Goal: Task Accomplishment & Management: Manage account settings

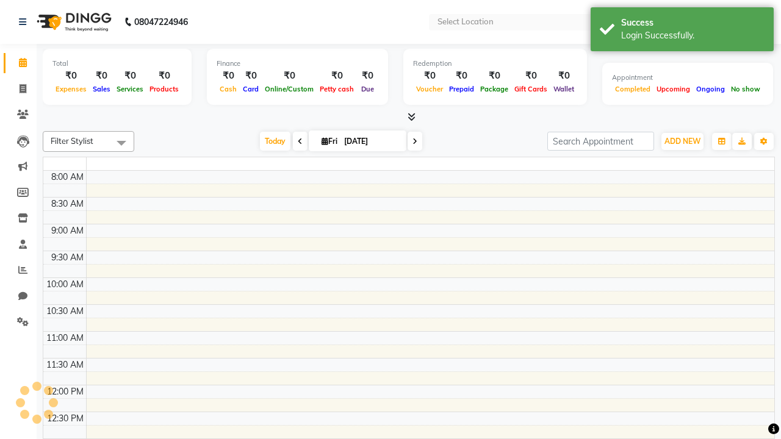
select select "en"
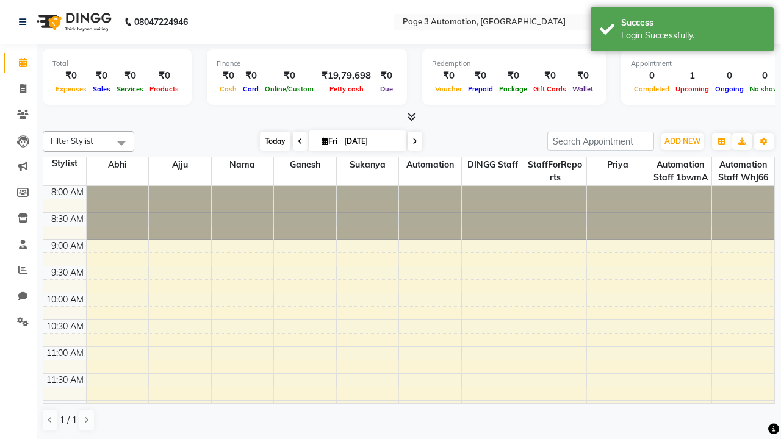
click at [269, 141] on span "Today" at bounding box center [275, 141] width 31 height 19
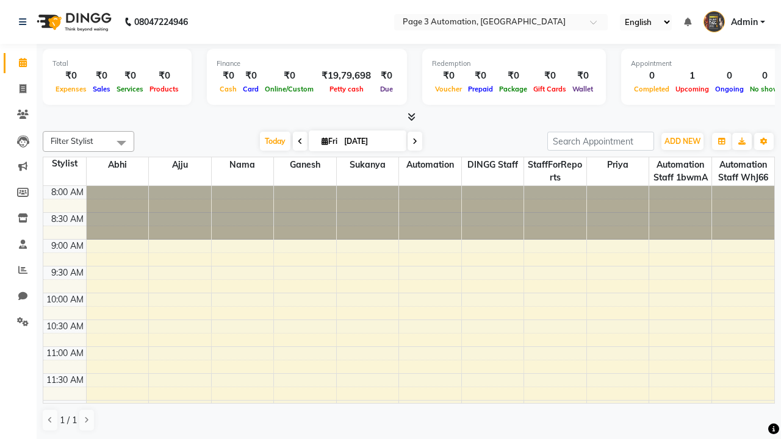
click at [412, 141] on icon at bounding box center [414, 141] width 5 height 7
type input "[DATE]"
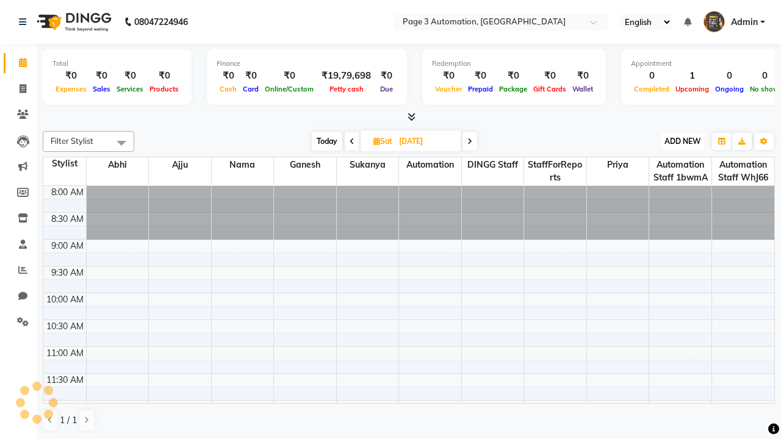
click at [682, 141] on span "ADD NEW" at bounding box center [682, 141] width 36 height 9
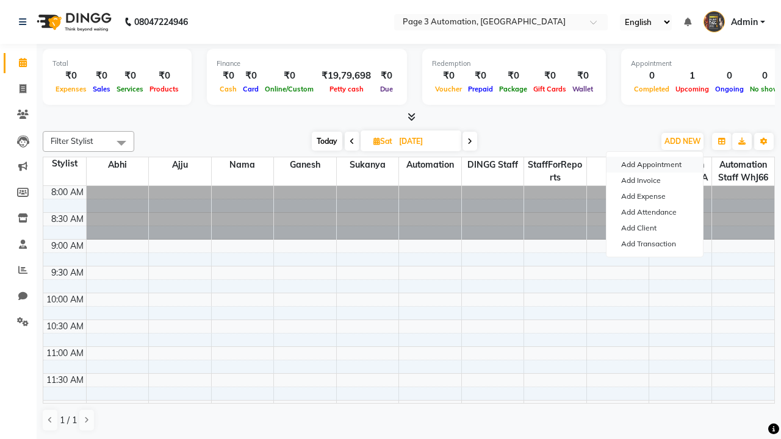
click at [655, 165] on button "Add Appointment" at bounding box center [655, 165] width 96 height 16
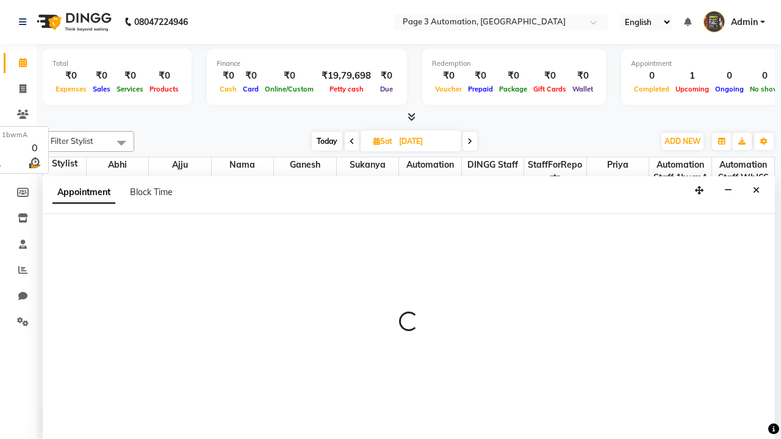
select select "tentative"
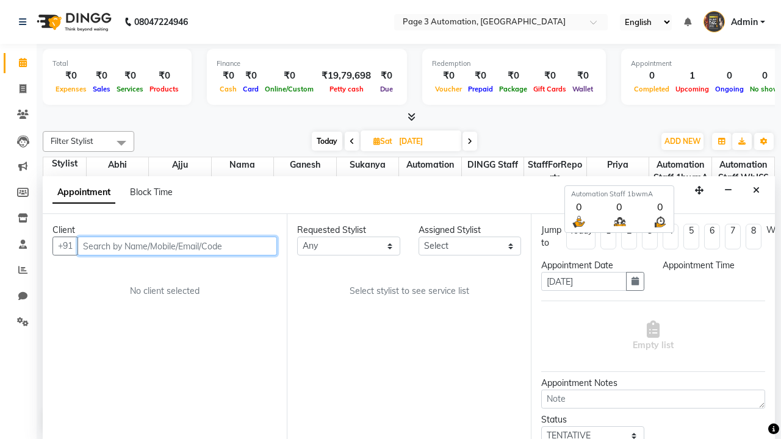
type input "8192346578"
select select "540"
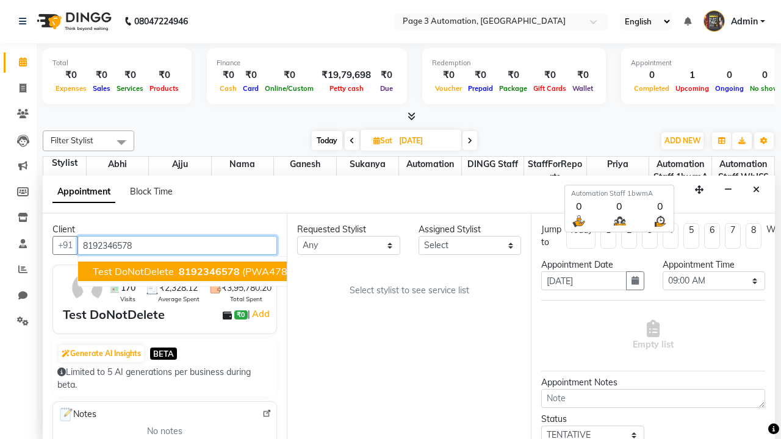
click at [179, 272] on span "8192346578" at bounding box center [209, 271] width 61 height 12
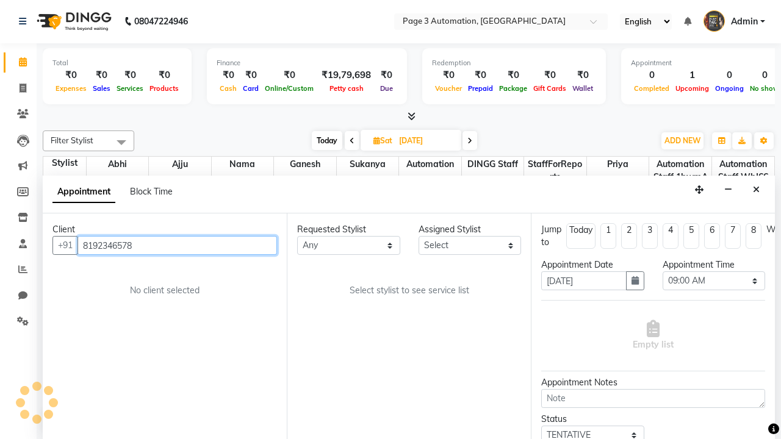
select select "711"
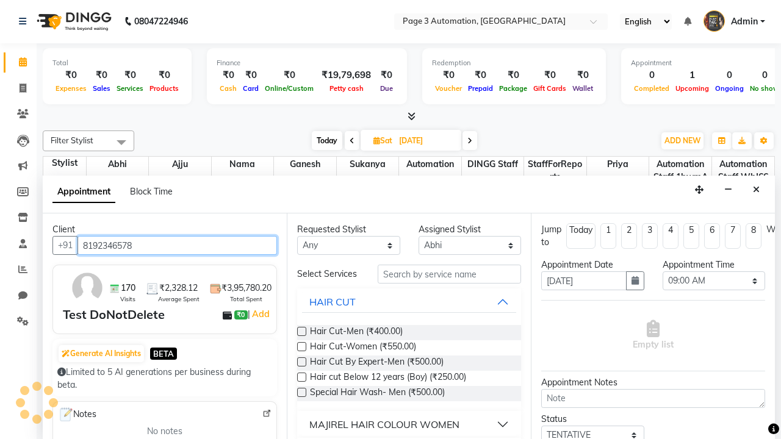
scroll to position [0, 0]
type input "8192346578"
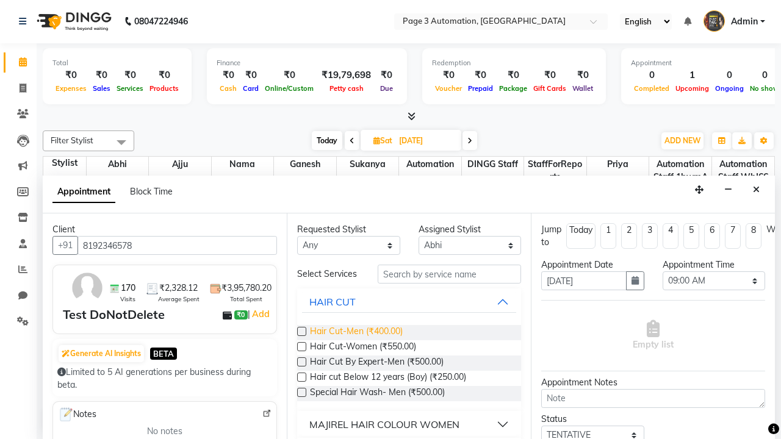
click at [356, 333] on span "Hair Cut-Men (₹400.00)" at bounding box center [356, 332] width 93 height 15
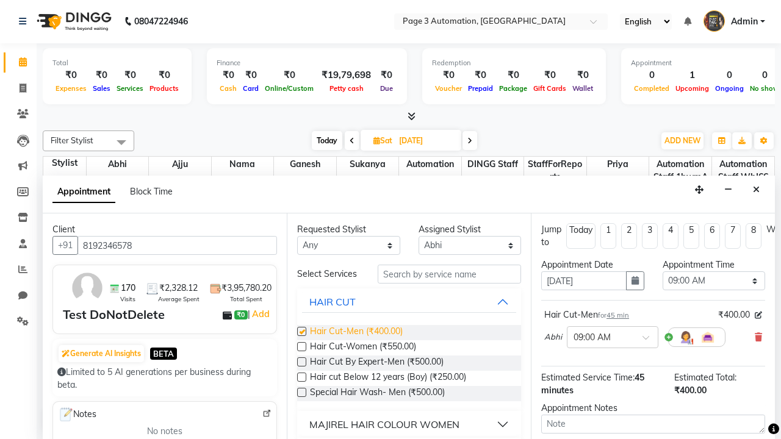
checkbox input "false"
select select "885"
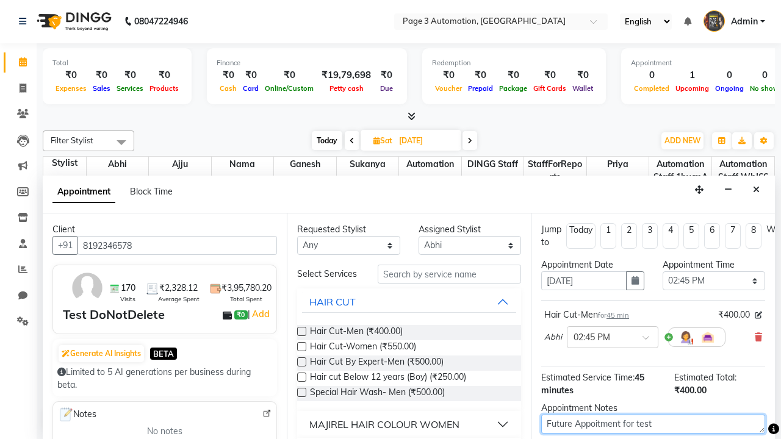
type textarea "Future Appoitment for test"
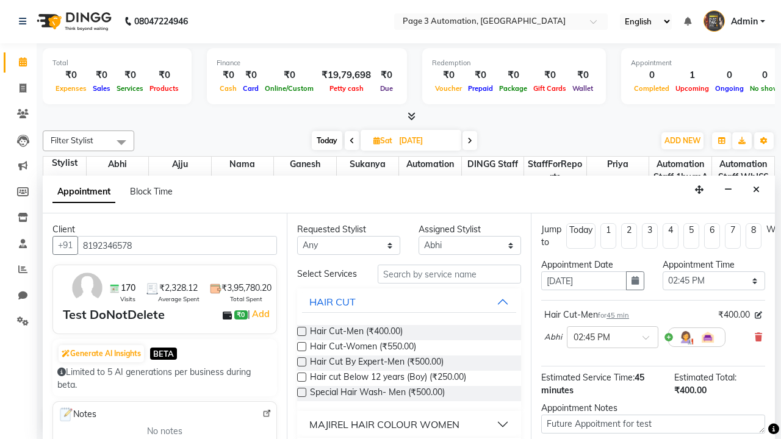
checkbox input "false"
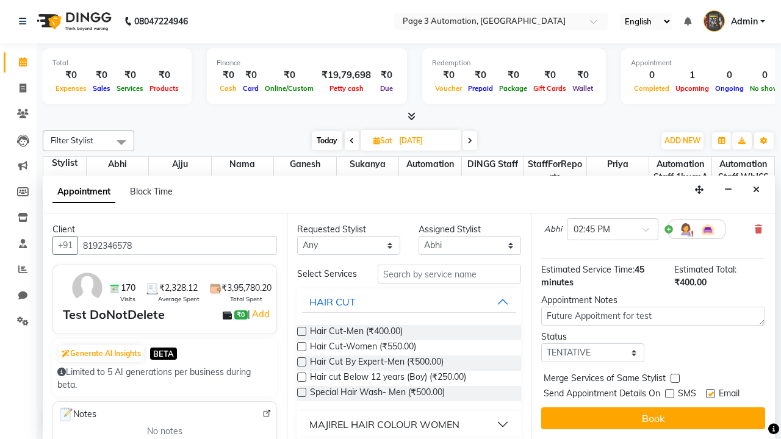
click at [710, 394] on label at bounding box center [710, 393] width 9 height 9
click at [710, 394] on input "checkbox" at bounding box center [710, 395] width 8 height 8
checkbox input "false"
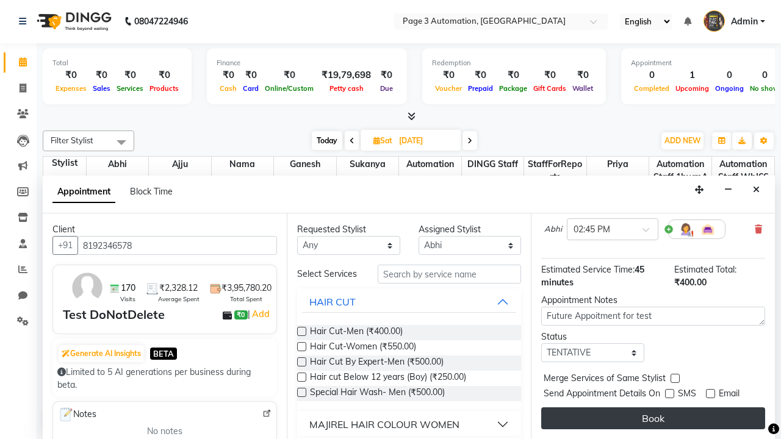
click at [653, 419] on button "Book" at bounding box center [653, 419] width 224 height 22
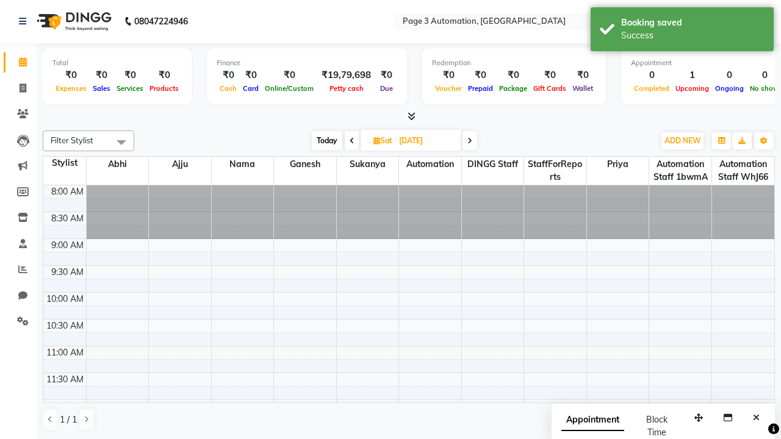
scroll to position [0, 0]
click at [682, 31] on div "Success" at bounding box center [692, 35] width 143 height 13
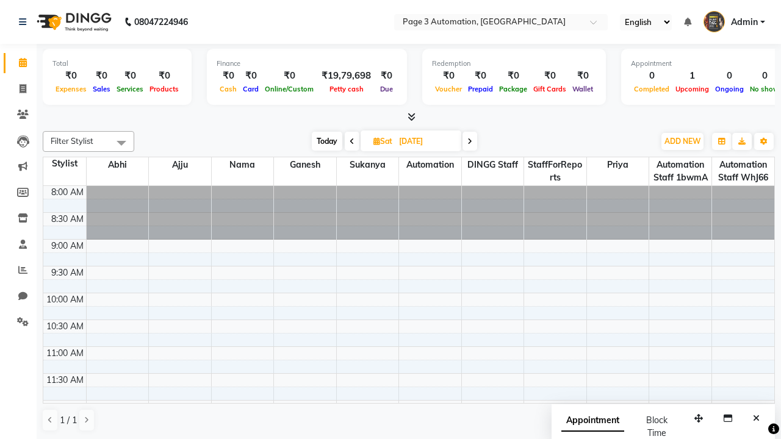
click at [121, 143] on span at bounding box center [121, 142] width 24 height 23
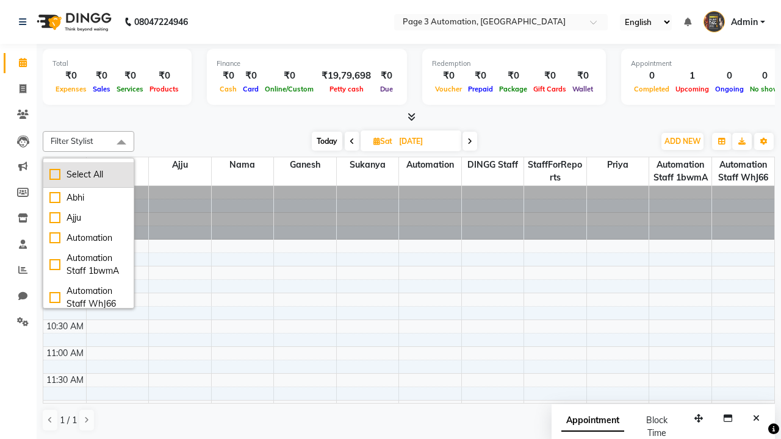
click at [88, 175] on div "Select All" at bounding box center [88, 174] width 78 height 13
checkbox input "true"
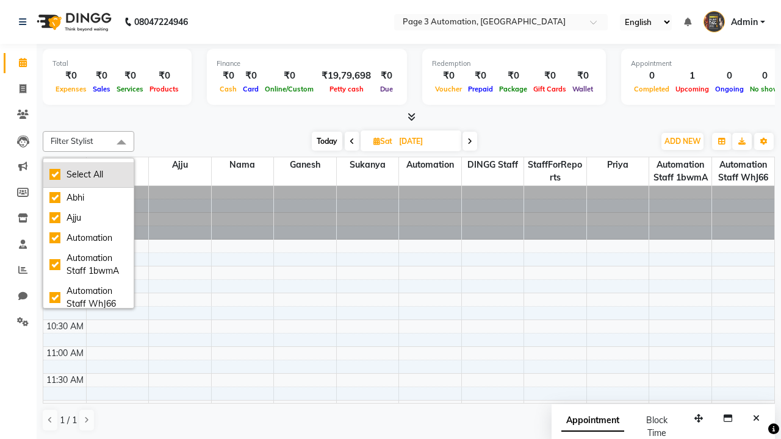
checkbox input "true"
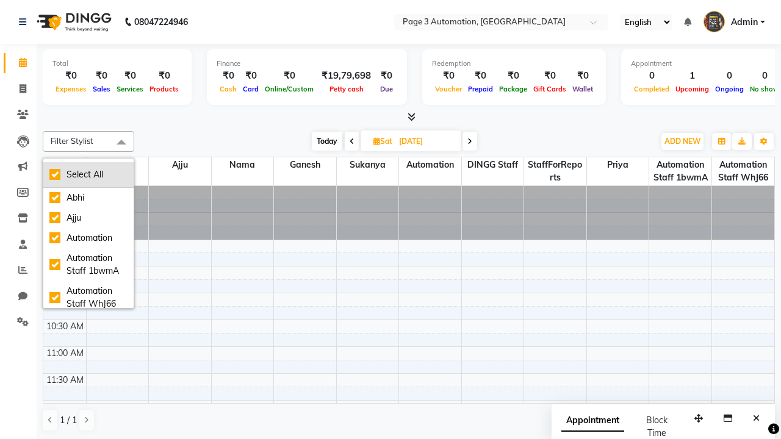
checkbox input "true"
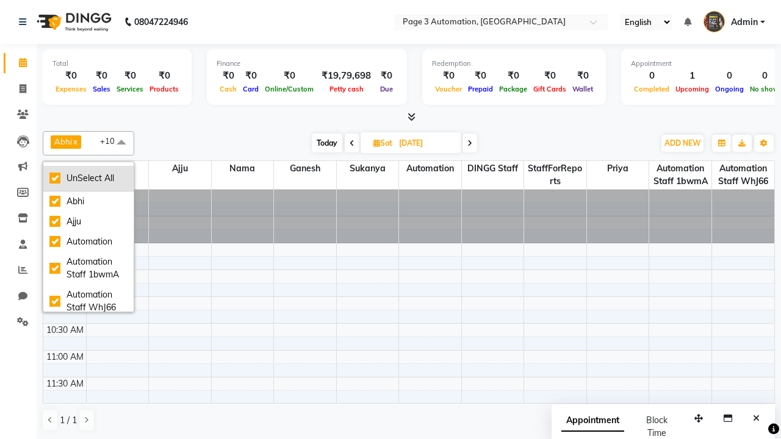
click at [88, 178] on div "UnSelect All" at bounding box center [88, 178] width 78 height 13
checkbox input "false"
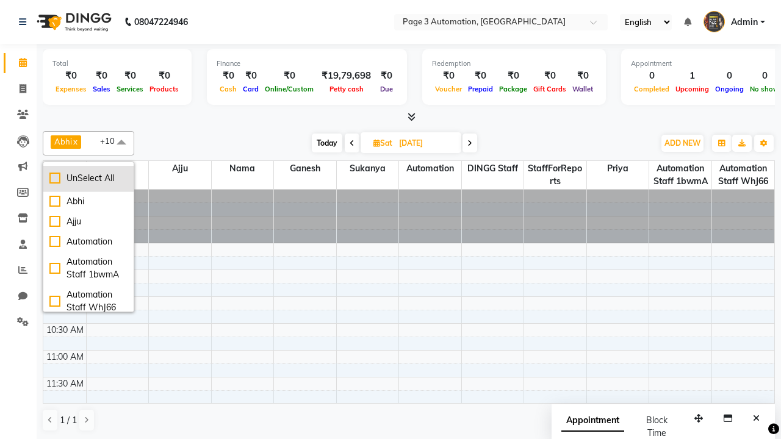
checkbox input "false"
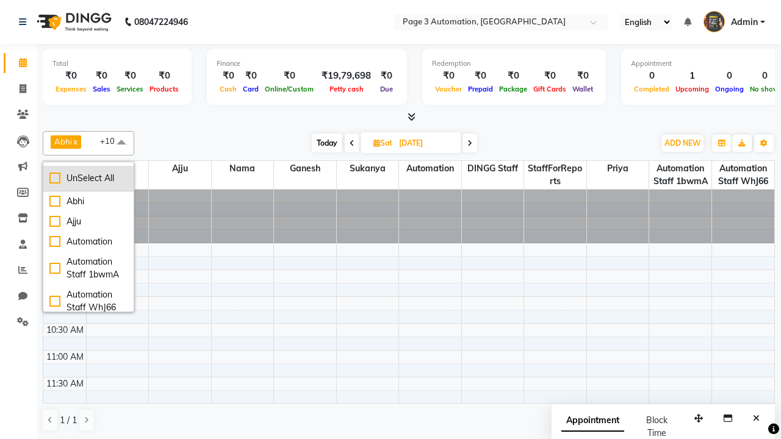
checkbox input "false"
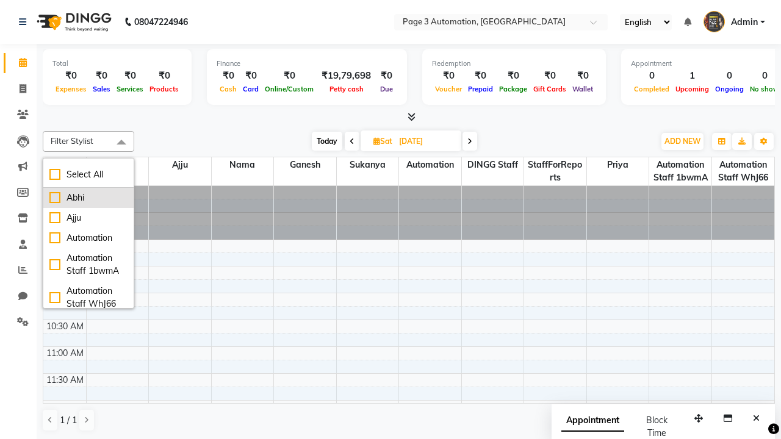
click at [88, 198] on div "Abhi" at bounding box center [88, 198] width 78 height 13
checkbox input "true"
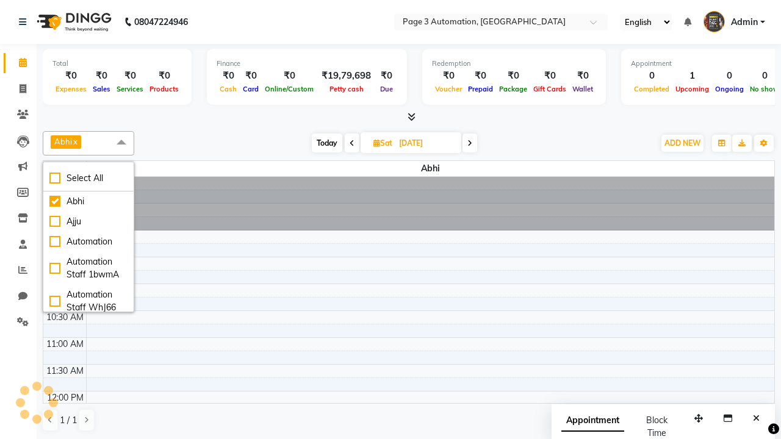
click at [121, 143] on span at bounding box center [121, 142] width 24 height 23
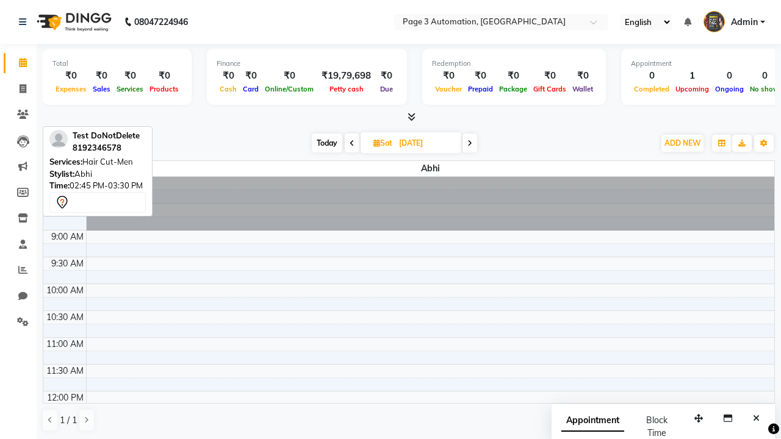
scroll to position [269, 0]
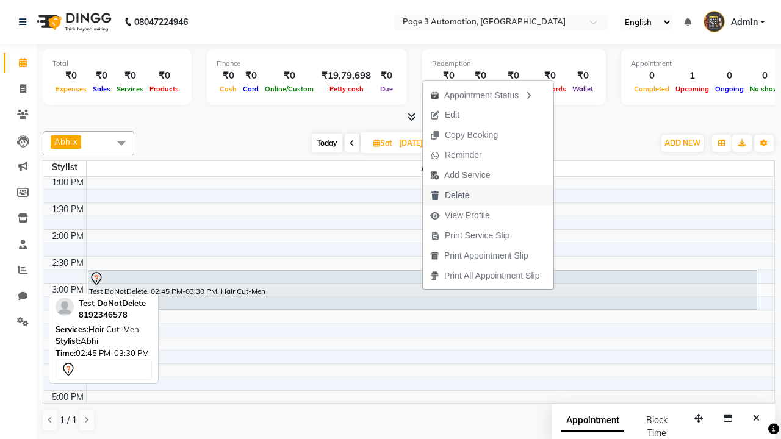
click at [490, 195] on button "Delete" at bounding box center [488, 195] width 131 height 20
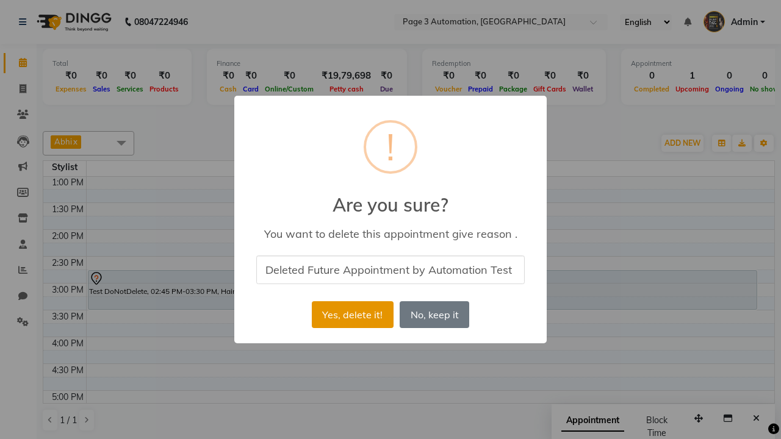
type input "Deleted Future Appointment by Automation Test"
click at [352, 315] on button "Yes, delete it!" at bounding box center [353, 314] width 82 height 27
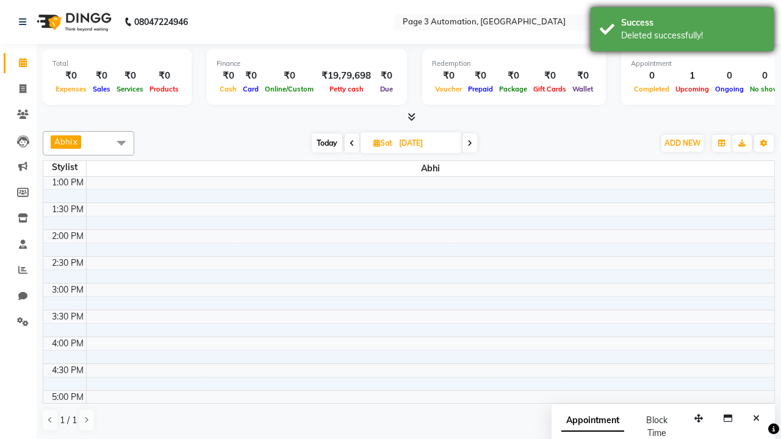
click at [682, 31] on div "Deleted successfully!" at bounding box center [692, 35] width 143 height 13
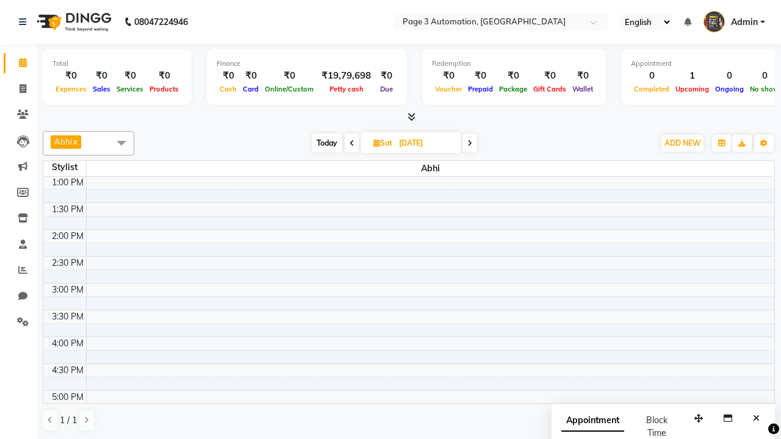
click at [121, 143] on span at bounding box center [121, 142] width 24 height 23
